Goal: Book appointment/travel/reservation

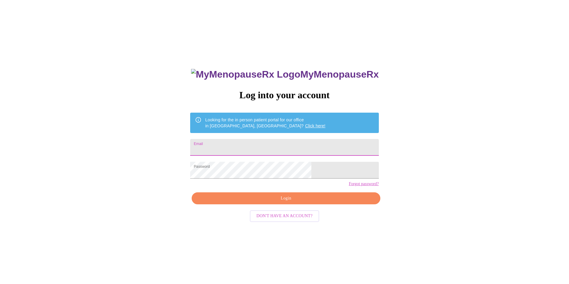
click at [285, 146] on input "Email" at bounding box center [284, 147] width 188 height 17
type input "bloominheather1@outlook.com"
click at [292, 202] on span "Login" at bounding box center [286, 198] width 175 height 7
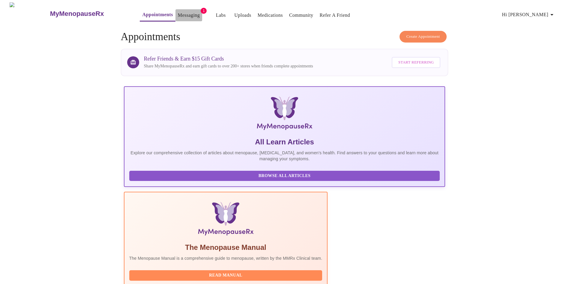
click at [178, 14] on link "Messaging" at bounding box center [189, 15] width 22 height 8
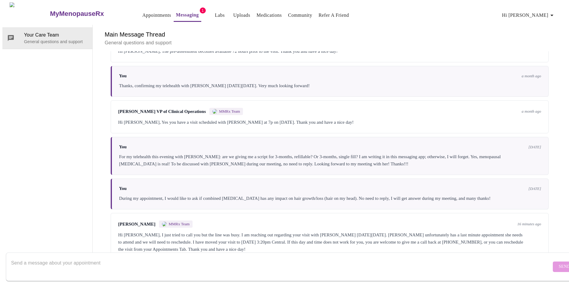
scroll to position [958, 0]
click at [22, 70] on div "Your Care Team General questions and support" at bounding box center [47, 143] width 90 height 236
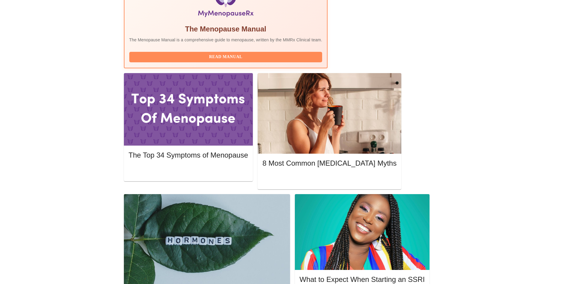
scroll to position [228, 0]
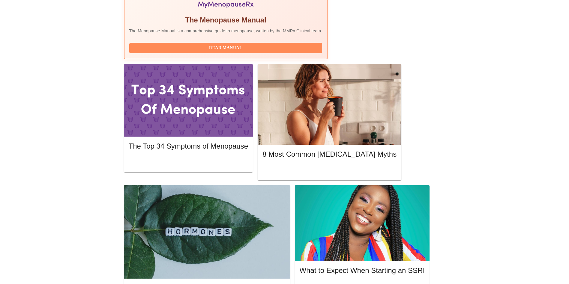
drag, startPoint x: 559, startPoint y: 102, endPoint x: 557, endPoint y: 114, distance: 12.1
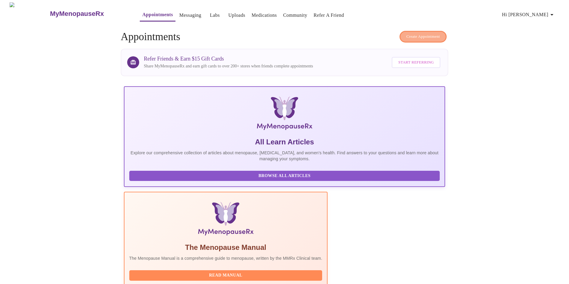
click at [435, 33] on span "Create Appointment" at bounding box center [423, 36] width 34 height 7
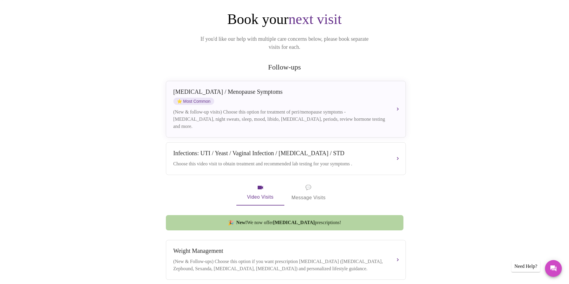
scroll to position [30, 0]
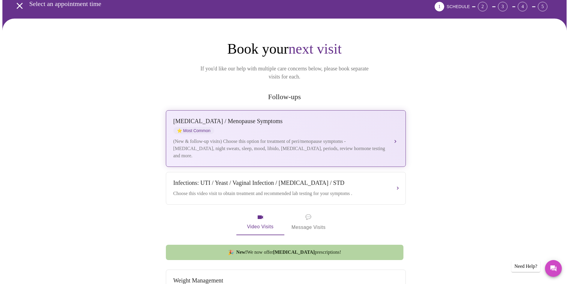
click at [378, 138] on div "(New & follow-up visits) Choose this option for treatment of peri/menopause sym…" at bounding box center [279, 149] width 213 height 22
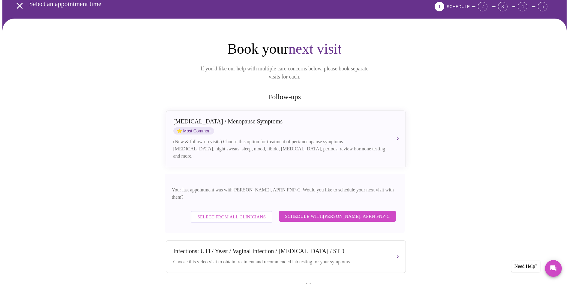
click at [357, 213] on span "Schedule with Kelly Perisin, APRN FNP-C" at bounding box center [337, 217] width 105 height 8
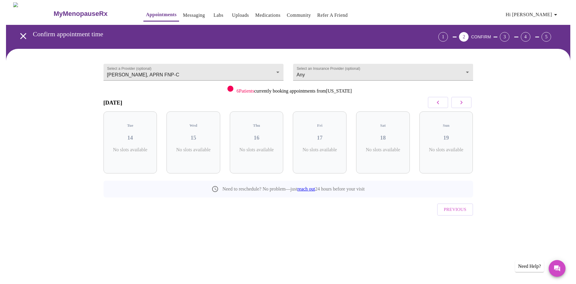
scroll to position [0, 0]
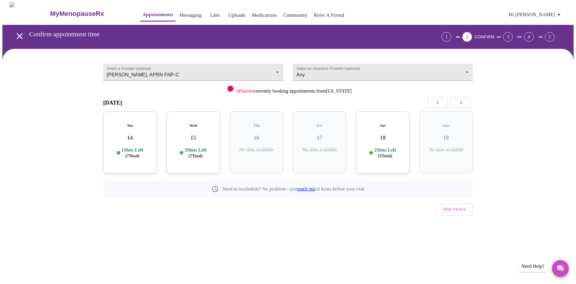
click at [468, 100] on button "button" at bounding box center [461, 102] width 20 height 11
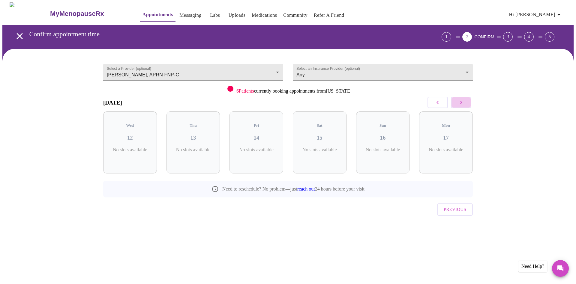
click at [468, 100] on button "button" at bounding box center [461, 102] width 20 height 11
click at [442, 100] on button "button" at bounding box center [437, 102] width 20 height 11
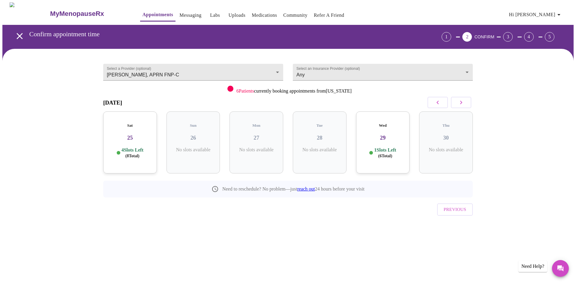
click at [466, 99] on button "button" at bounding box center [461, 102] width 20 height 11
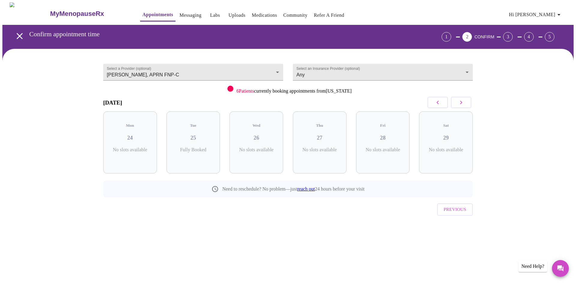
click at [466, 99] on button "button" at bounding box center [461, 102] width 20 height 11
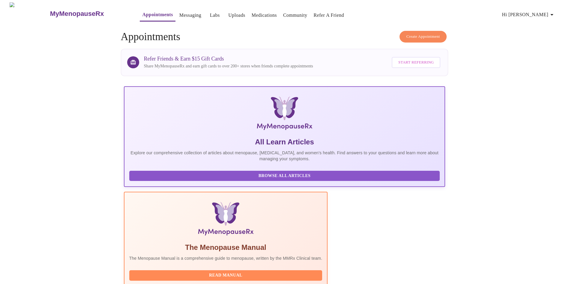
click at [432, 33] on span "Create Appointment" at bounding box center [423, 36] width 34 height 7
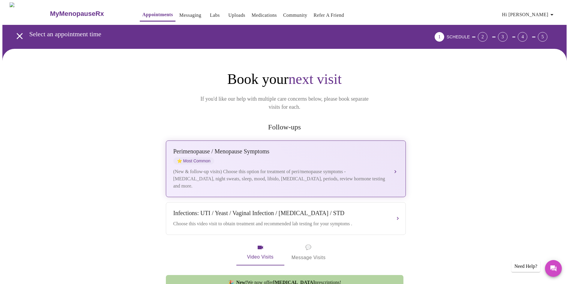
click at [341, 148] on div "Perimenopause / Menopause Symptoms ⭐ Most Common" at bounding box center [279, 156] width 213 height 16
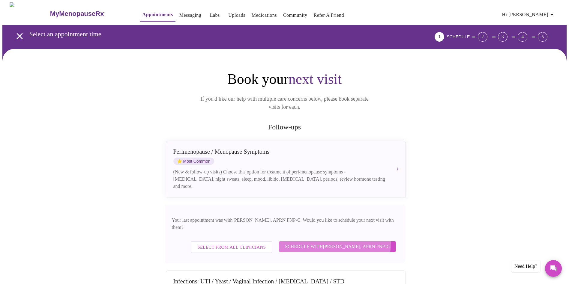
click at [338, 243] on span "Schedule with Kelly Perisin, APRN FNP-C" at bounding box center [337, 247] width 105 height 8
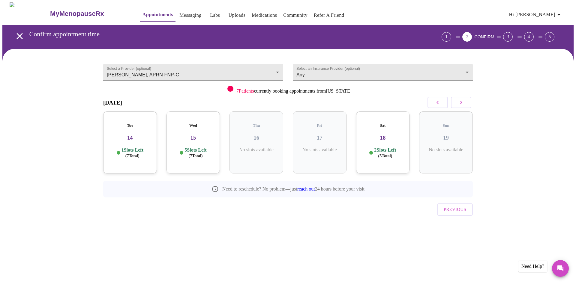
click at [461, 102] on icon "button" at bounding box center [461, 103] width 2 height 4
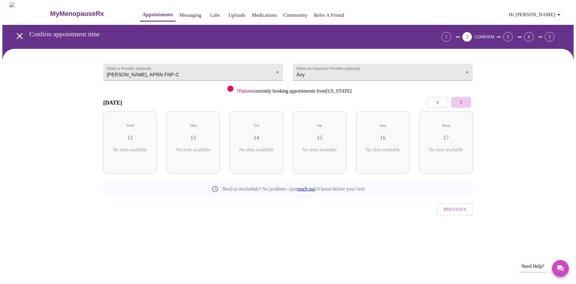
click at [461, 102] on icon "button" at bounding box center [461, 103] width 2 height 4
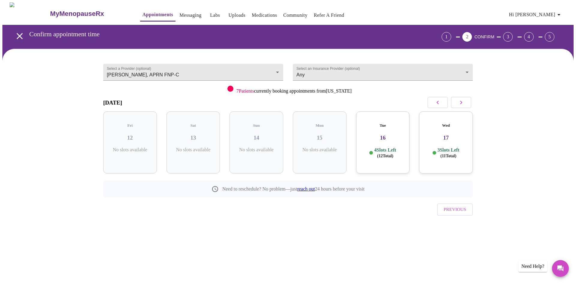
click at [440, 103] on icon "button" at bounding box center [437, 102] width 7 height 7
click at [71, 10] on h3 "MyMenopauseRx" at bounding box center [77, 14] width 54 height 8
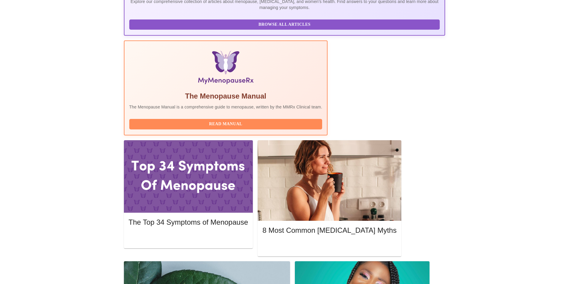
scroll to position [156, 0]
